Goal: Task Accomplishment & Management: Manage account settings

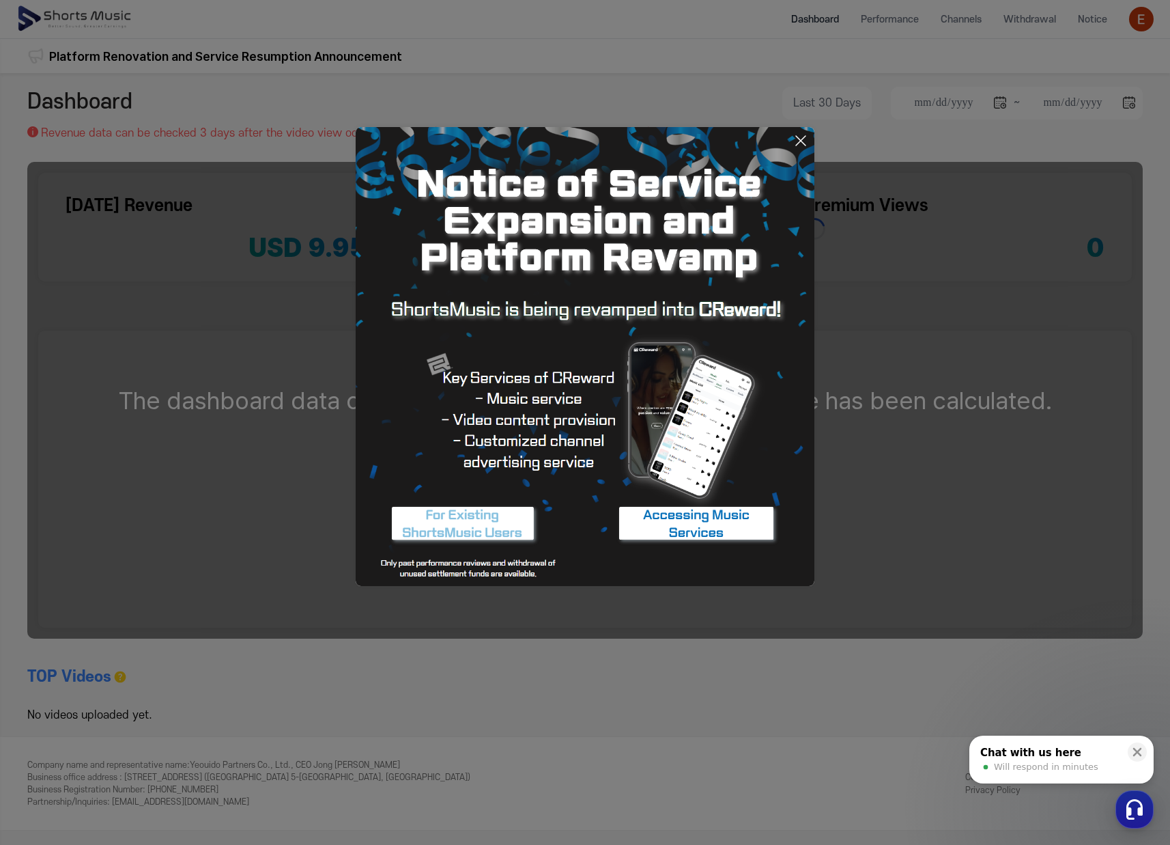
click at [1149, 23] on button at bounding box center [585, 422] width 1170 height 845
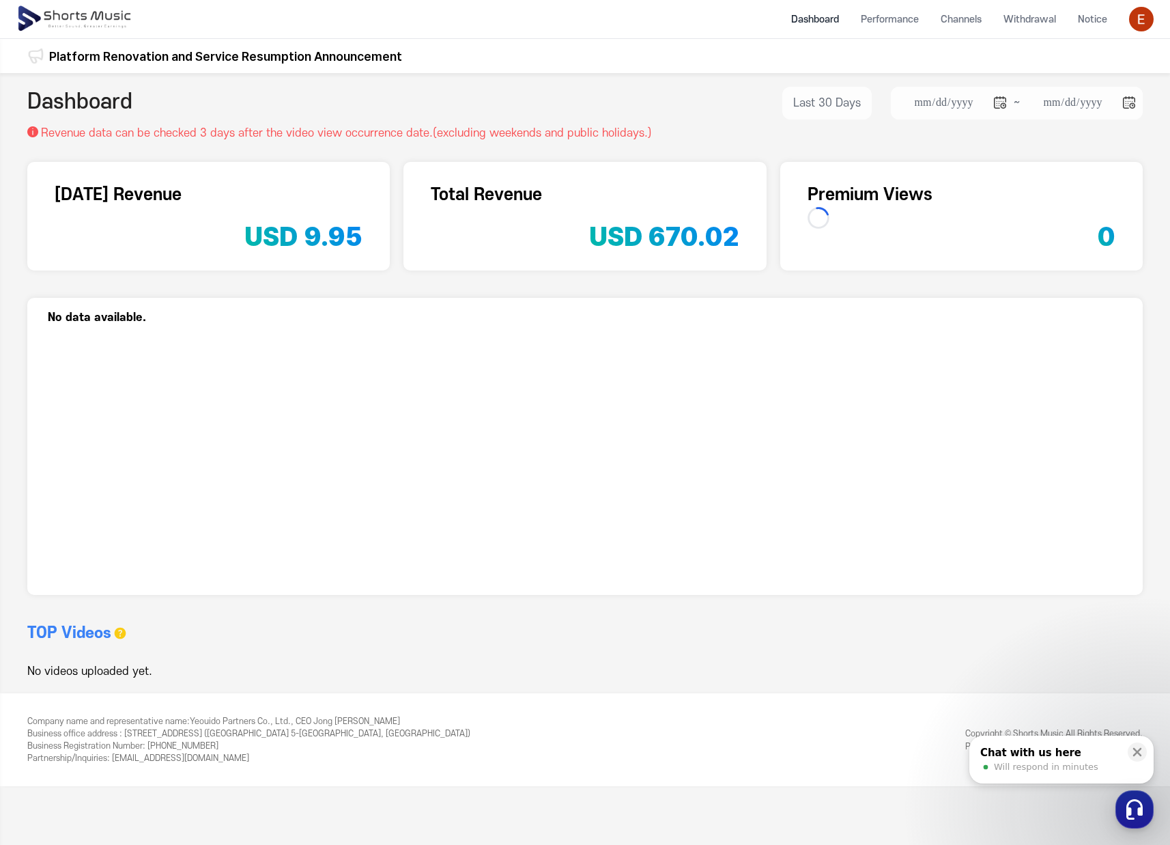
click at [1121, 29] on header "Dashboard Performance Channels Withdrawal Notice" at bounding box center [585, 19] width 1170 height 39
click at [1134, 19] on img at bounding box center [1141, 19] width 25 height 25
click at [1099, 134] on link "Logout" at bounding box center [1104, 129] width 87 height 25
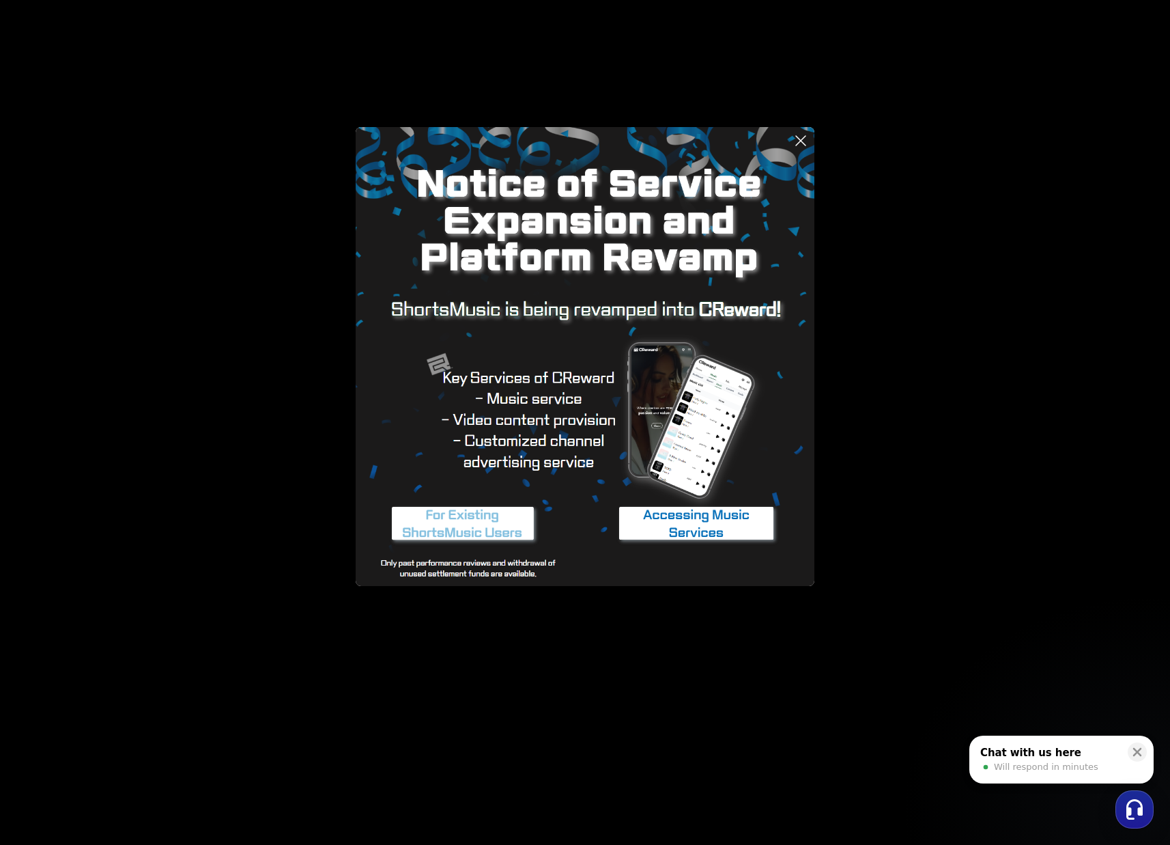
click at [800, 130] on img at bounding box center [585, 356] width 459 height 459
click at [799, 141] on icon at bounding box center [801, 140] width 16 height 16
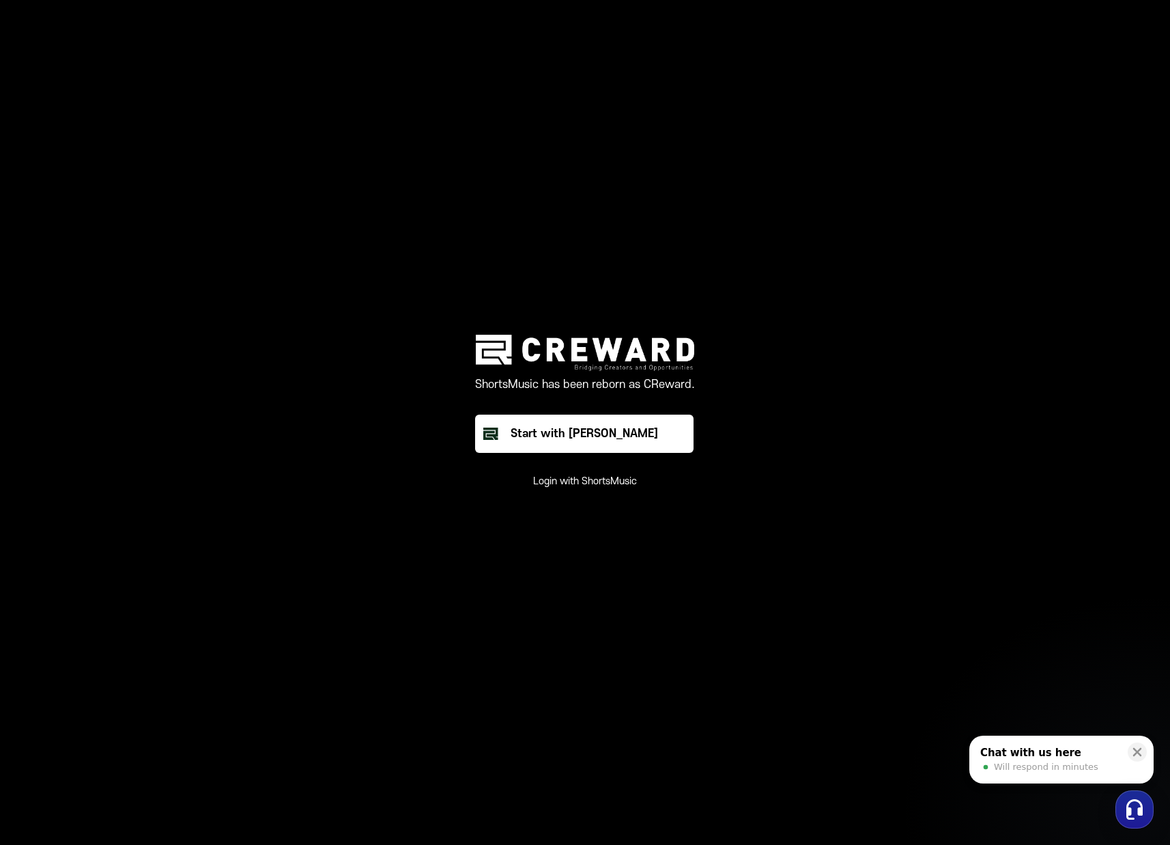
click at [574, 486] on button "Login with ShortsMusic" at bounding box center [585, 482] width 104 height 14
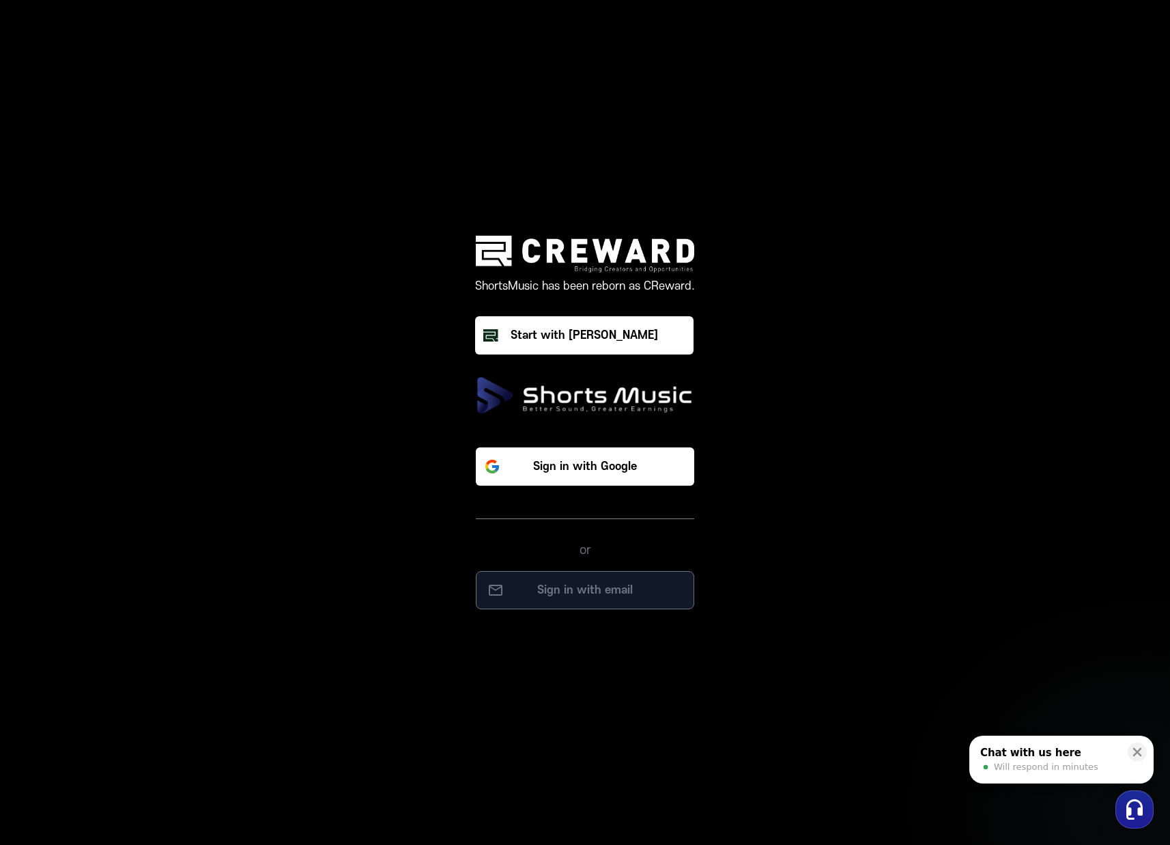
click at [597, 580] on button "Sign in with email" at bounding box center [585, 590] width 219 height 38
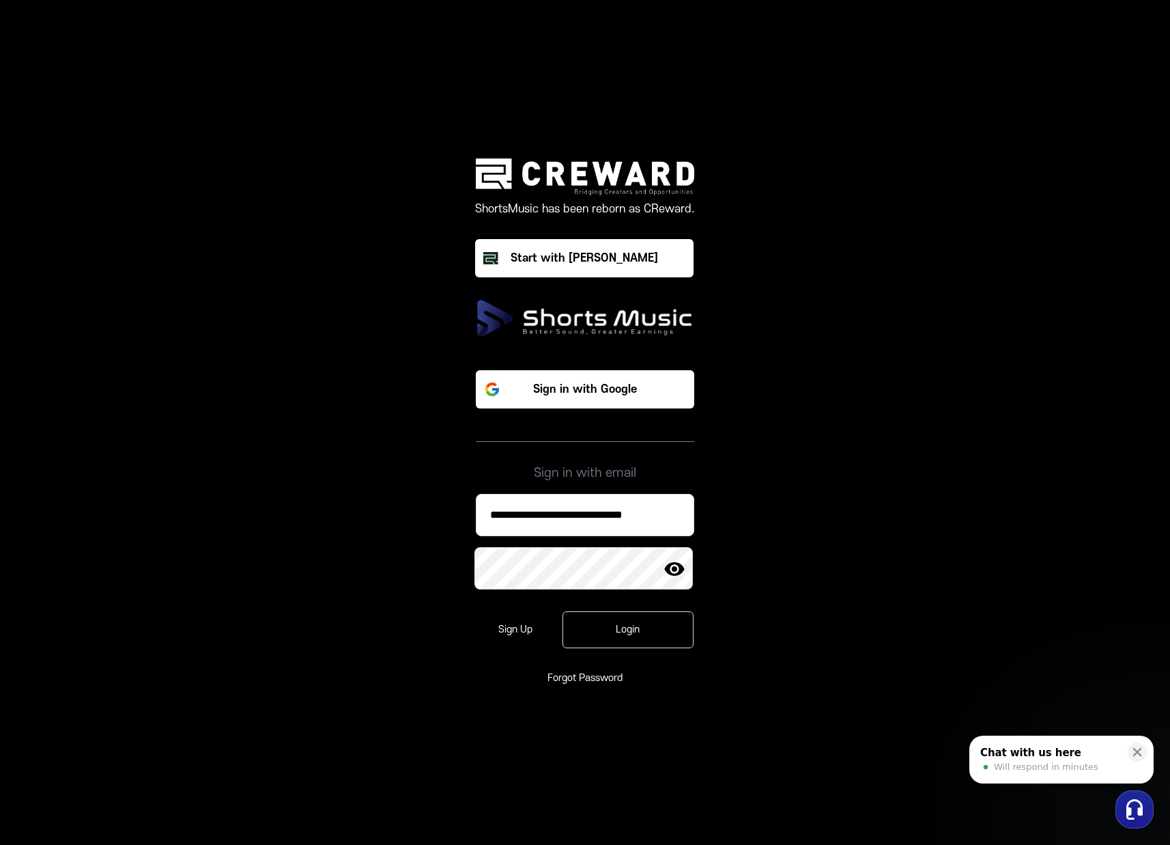
click at [608, 520] on input "**********" at bounding box center [585, 515] width 219 height 42
paste input
type input "**********"
click at [649, 629] on div "Login" at bounding box center [628, 630] width 92 height 14
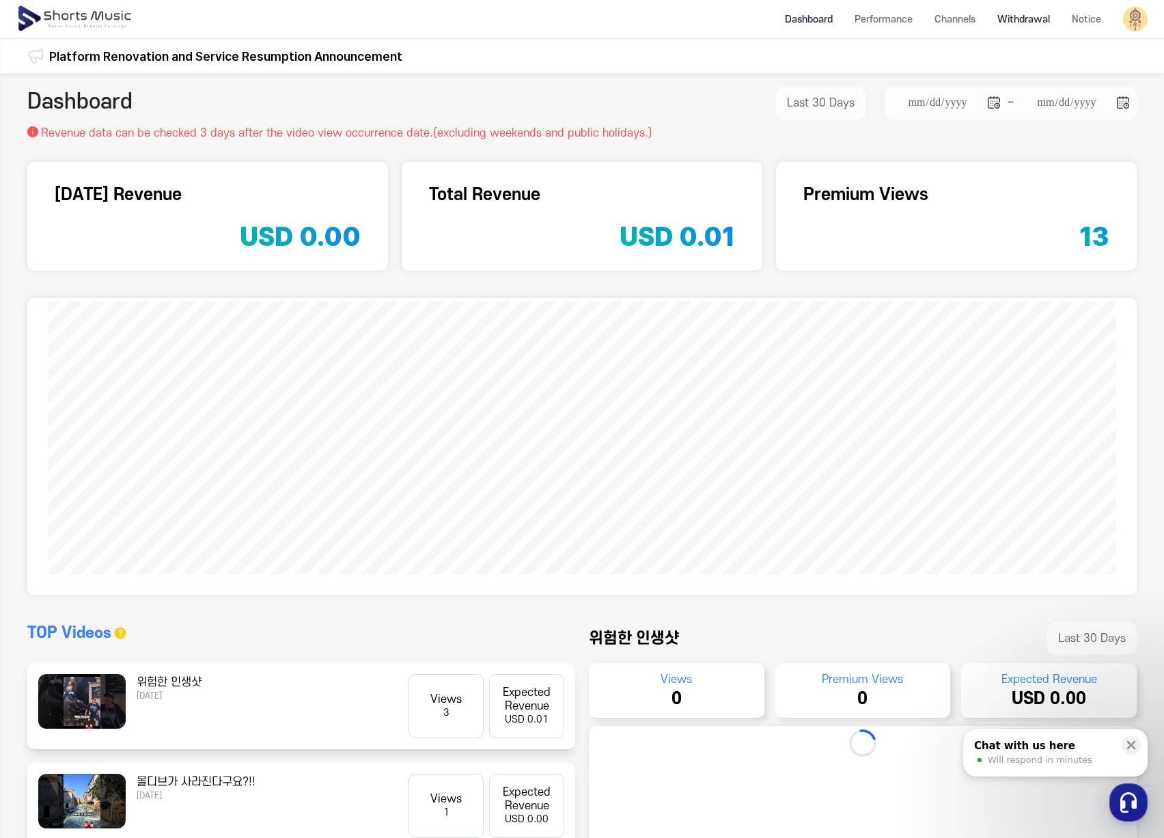
click at [1030, 14] on li "Withdrawal" at bounding box center [1023, 19] width 74 height 36
click at [1021, 20] on li "Withdrawal" at bounding box center [1023, 19] width 74 height 36
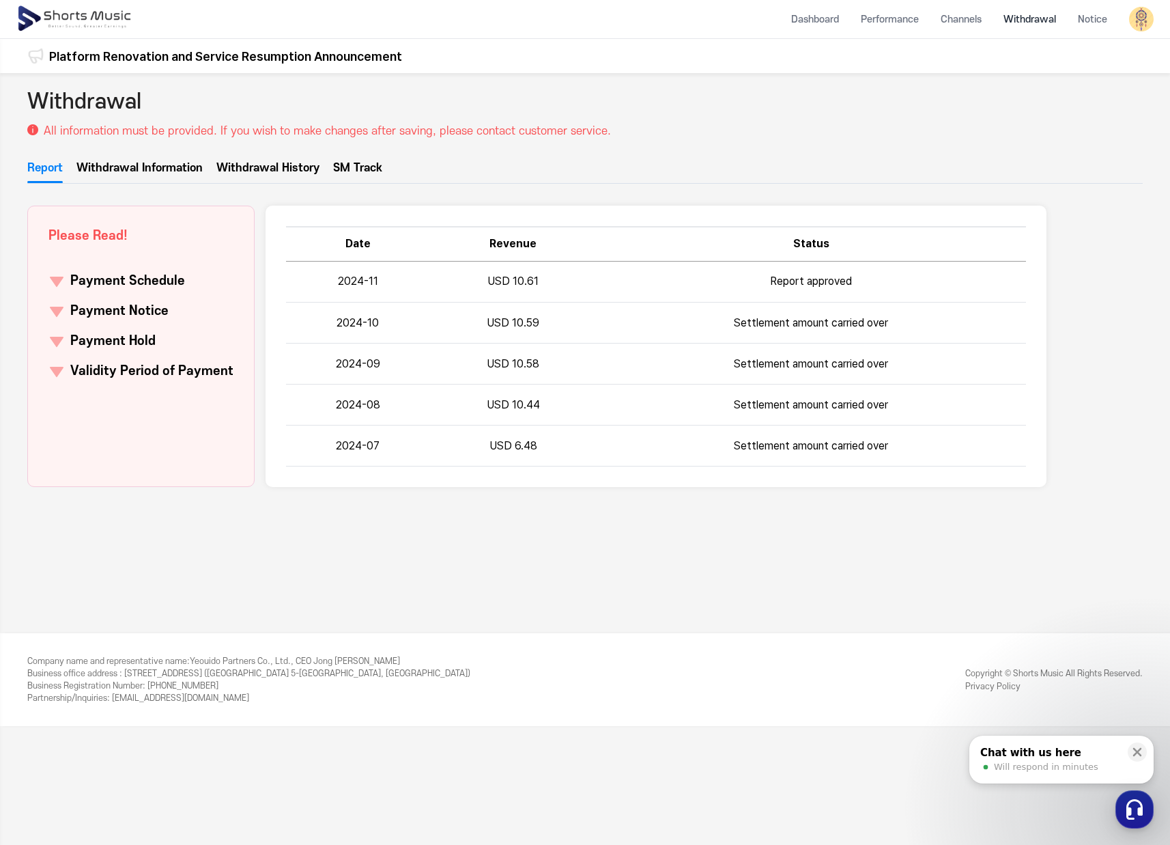
click at [240, 170] on link "Withdrawal History" at bounding box center [267, 171] width 103 height 23
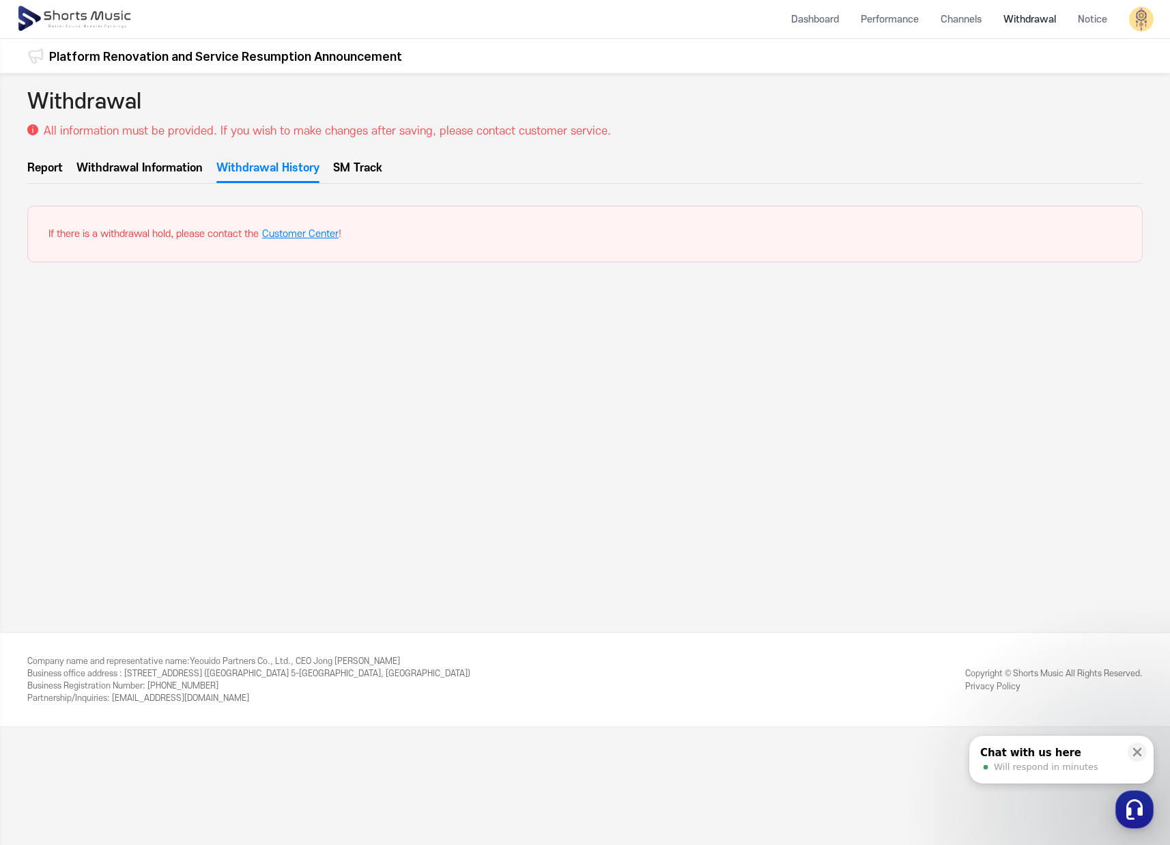
click at [82, 174] on link "Withdrawal Information" at bounding box center [139, 171] width 126 height 23
click at [55, 174] on link "Report" at bounding box center [45, 171] width 36 height 23
click at [629, 159] on div "Withdrawal All information must be provided. If you wish to make changes after …" at bounding box center [585, 353] width 1170 height 560
